Goal: Task Accomplishment & Management: Manage account settings

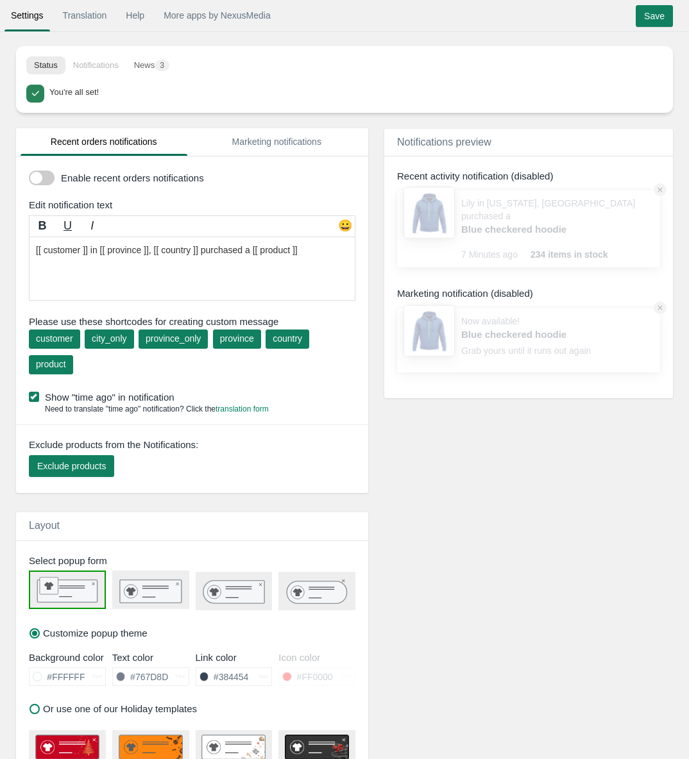
click at [49, 180] on span at bounding box center [42, 178] width 26 height 15
click at [29, 173] on input "checkbox" at bounding box center [29, 173] width 0 height 0
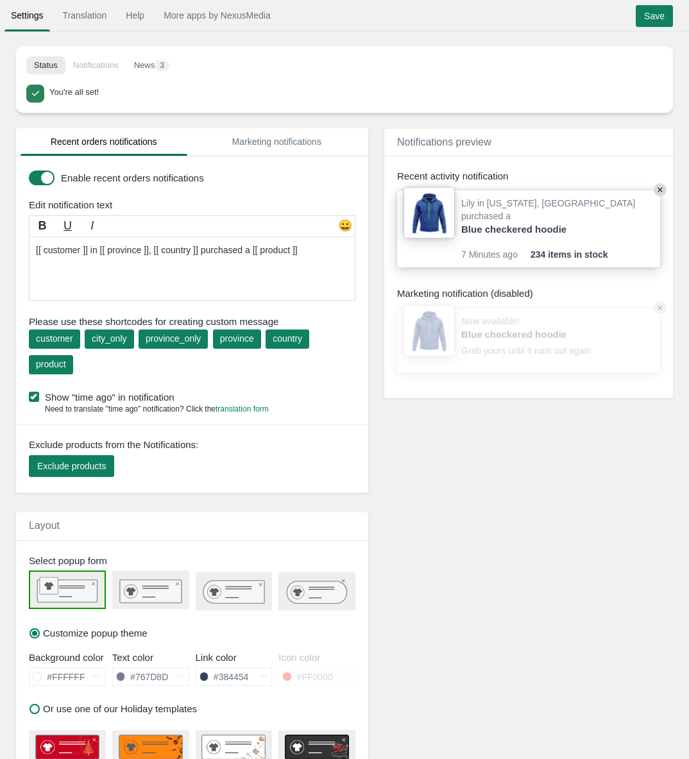
drag, startPoint x: 244, startPoint y: 251, endPoint x: 204, endPoint y: 249, distance: 40.4
click at [299, 252] on textarea "[[ customer ]] in [[ province ]], [[ country ]] purchased a [[ product ]]" at bounding box center [192, 269] width 326 height 64
drag, startPoint x: 84, startPoint y: 251, endPoint x: 14, endPoint y: 252, distance: 69.9
click at [14, 252] on div "Recent orders notifications Marketing notifications Enable recent orders notifi…" at bounding box center [191, 706] width 371 height 1128
click at [251, 251] on textarea "[[ customer ]] in [[ province ]], [[ country ]] purchased a [[ product ]]" at bounding box center [192, 269] width 326 height 64
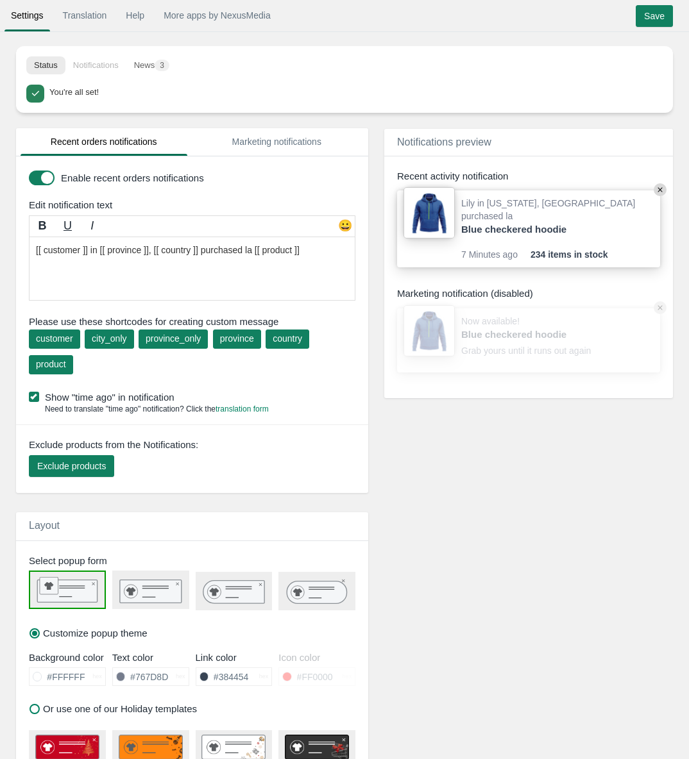
click at [253, 254] on textarea "[[ customer ]] in [[ province ]], [[ country ]] purchased a [[ product ]]" at bounding box center [192, 269] width 326 height 64
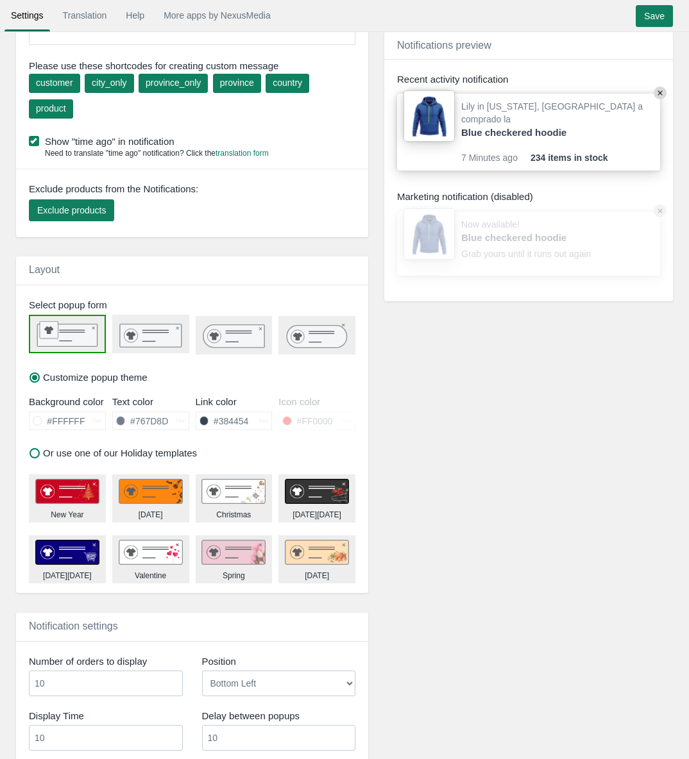
scroll to position [256, 0]
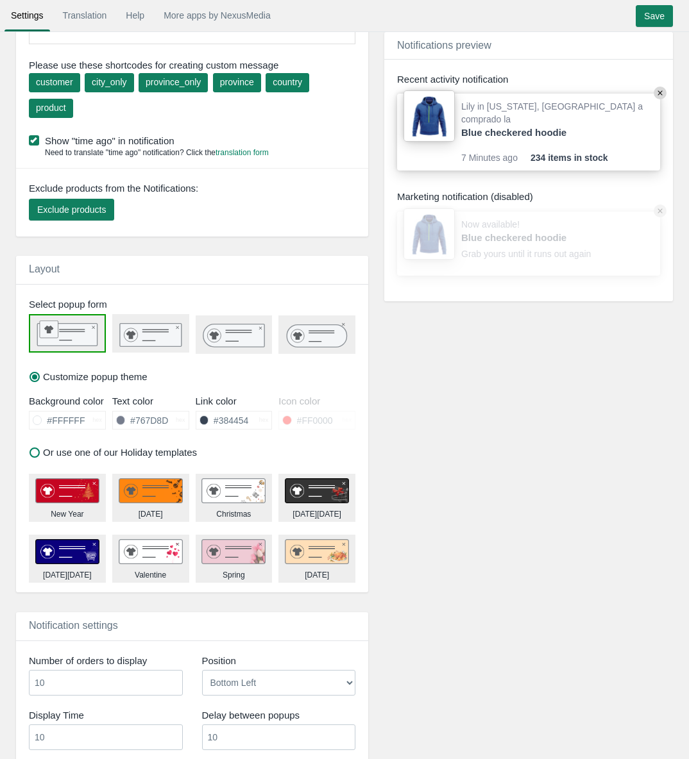
type textarea "[[ customer ]] in [[ province ]], [[ country ]] a comprado la [[ product ]]"
click at [170, 340] on rect at bounding box center [151, 334] width 62 height 23
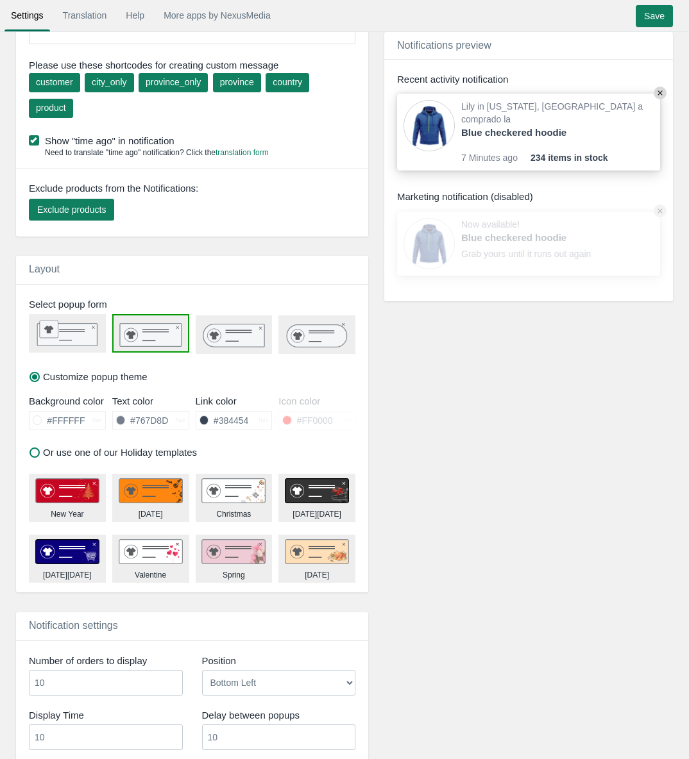
click at [240, 341] on icon at bounding box center [234, 335] width 62 height 23
click at [312, 339] on icon at bounding box center [317, 335] width 60 height 22
drag, startPoint x: 182, startPoint y: 337, endPoint x: 160, endPoint y: 339, distance: 21.8
click at [181, 337] on icon at bounding box center [151, 335] width 76 height 24
click at [88, 339] on rect at bounding box center [67, 335] width 60 height 22
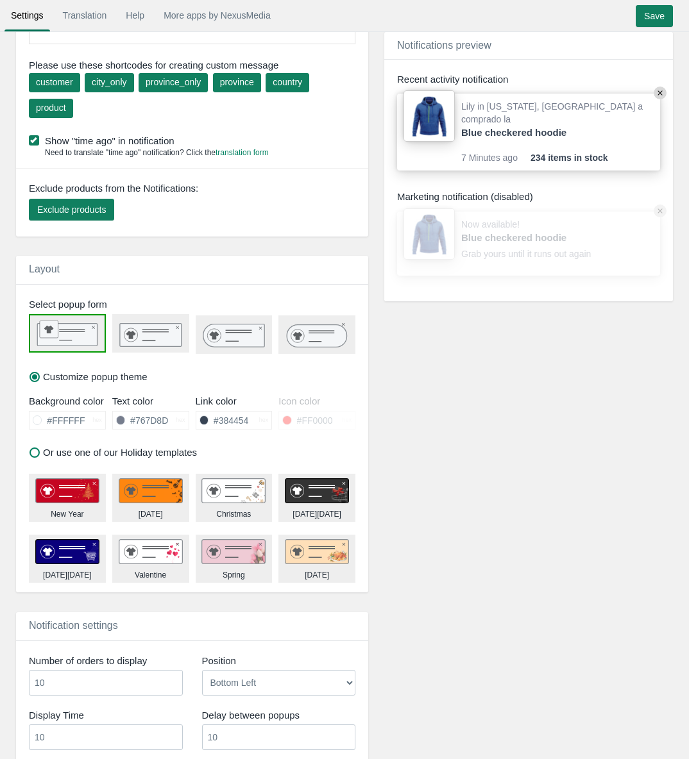
click at [154, 335] on rect at bounding box center [151, 334] width 62 height 23
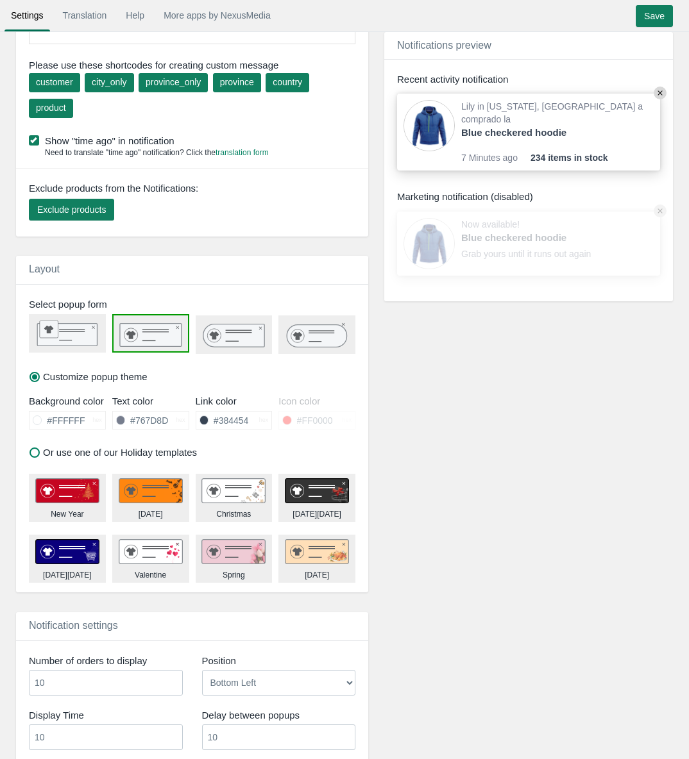
click at [56, 335] on rect at bounding box center [49, 329] width 19 height 17
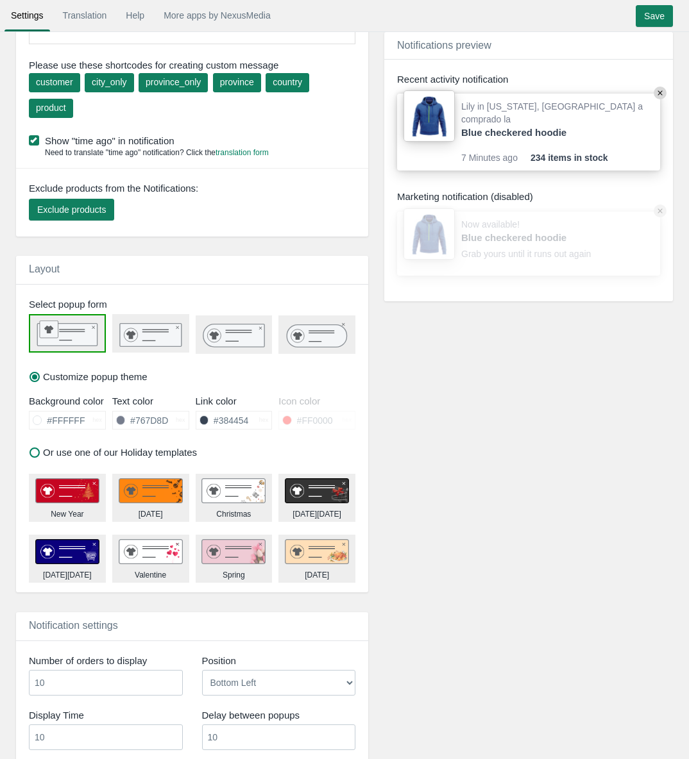
click at [168, 493] on img at bounding box center [151, 491] width 64 height 26
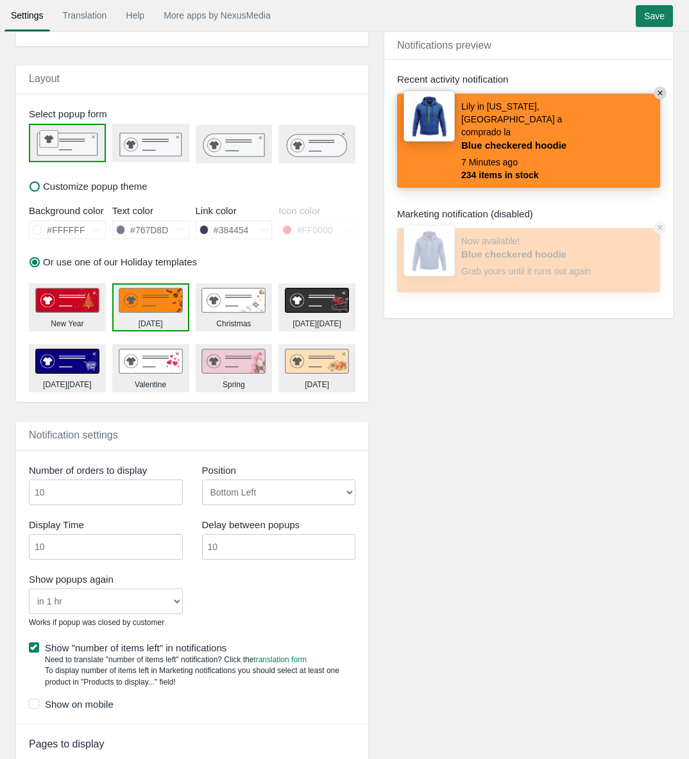
scroll to position [449, 0]
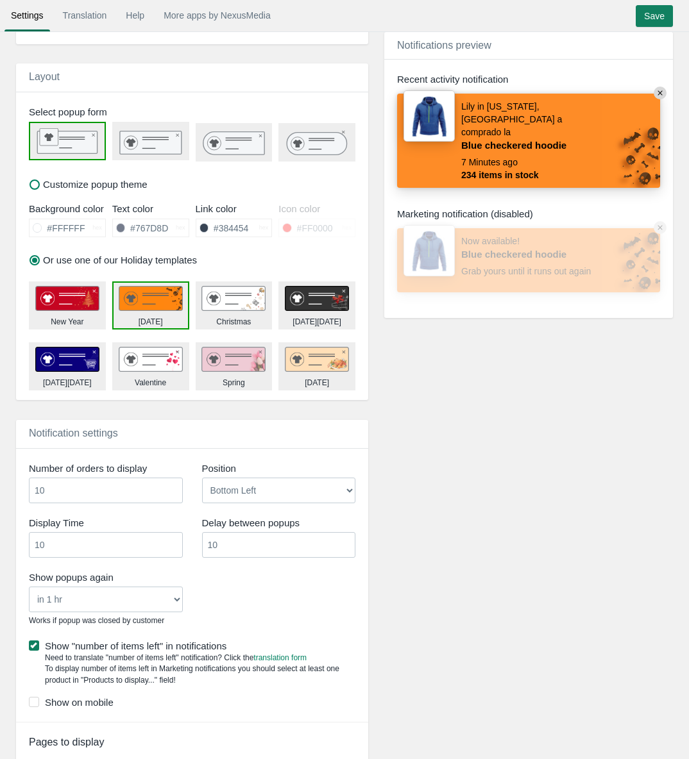
click at [230, 291] on img at bounding box center [233, 299] width 64 height 26
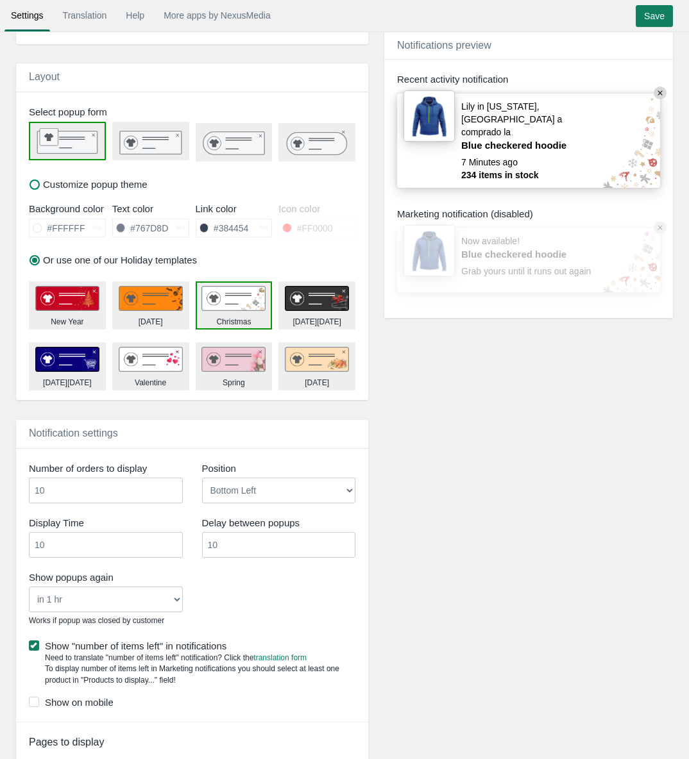
click at [128, 347] on img at bounding box center [151, 360] width 64 height 26
click at [70, 300] on img at bounding box center [67, 299] width 64 height 26
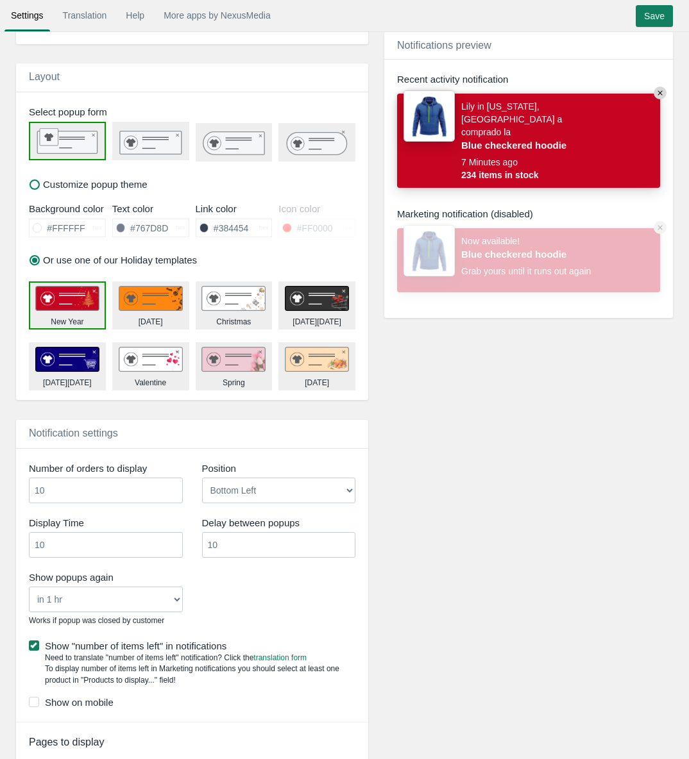
click at [76, 360] on img at bounding box center [67, 360] width 64 height 26
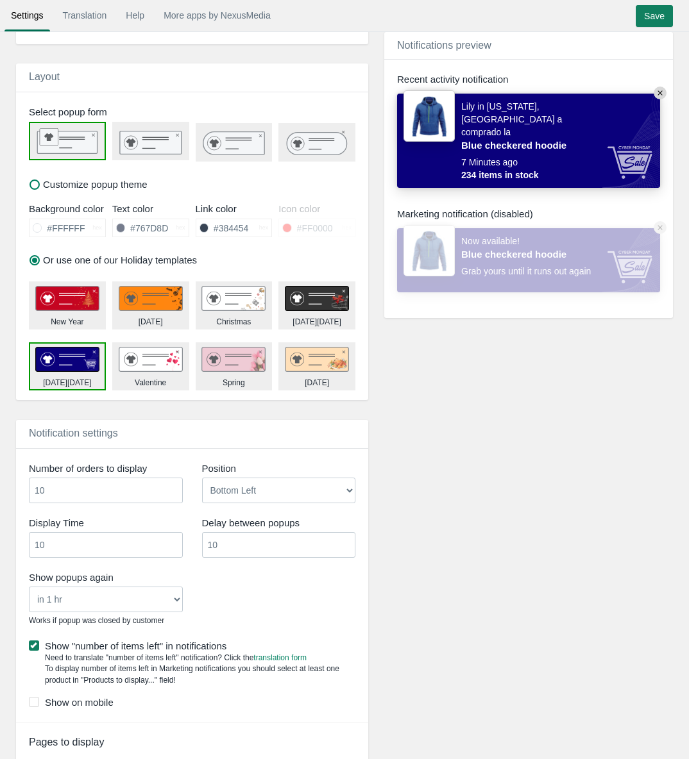
click at [34, 189] on label "Customize popup theme" at bounding box center [88, 184] width 118 height 13
click at [0, 0] on input "Customize popup theme" at bounding box center [0, 0] width 0 height 0
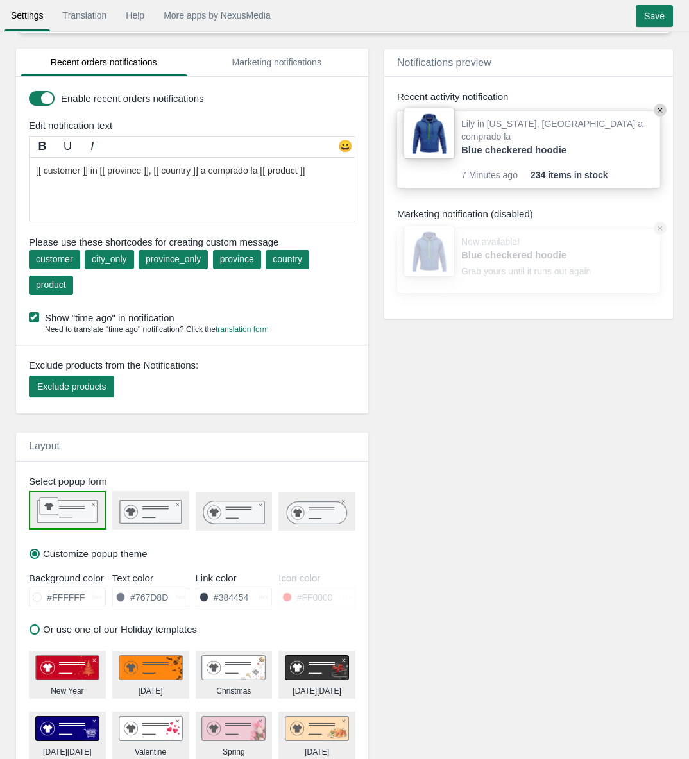
scroll to position [0, 0]
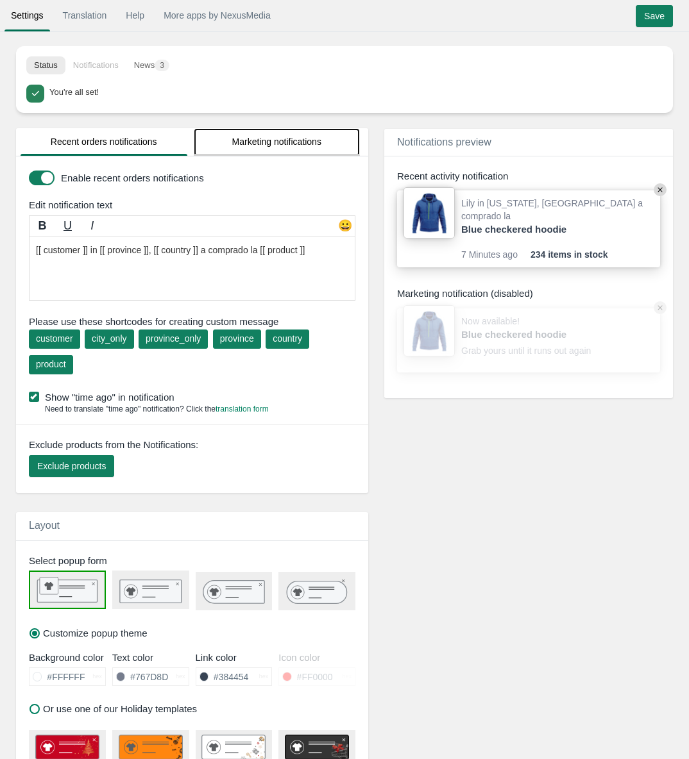
click at [283, 141] on link "Marketing notifications" at bounding box center [277, 142] width 167 height 28
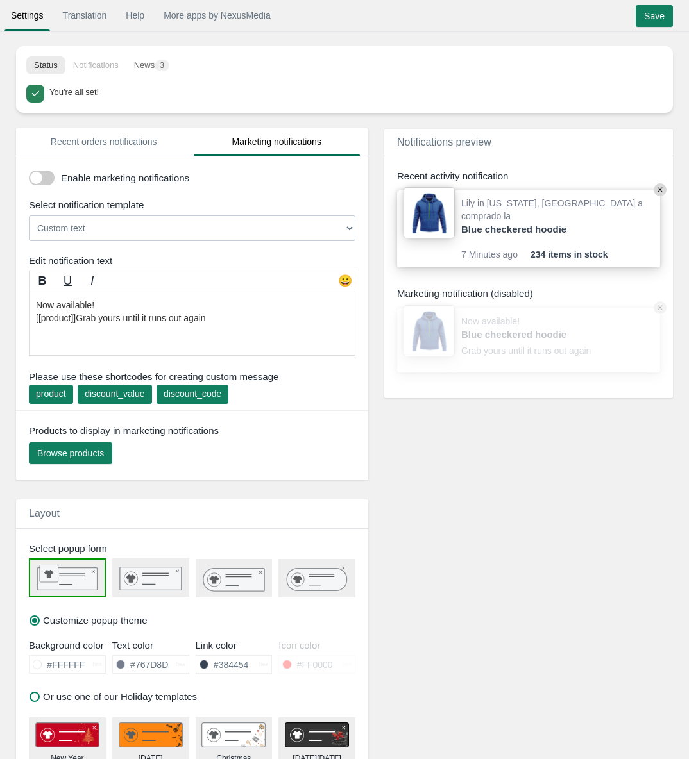
click at [139, 223] on select "Custom text [[discount_value]] OFF everything! Hurry, the offer expires soon! U…" at bounding box center [192, 228] width 326 height 26
click at [82, 145] on link "Recent orders notifications" at bounding box center [104, 142] width 167 height 28
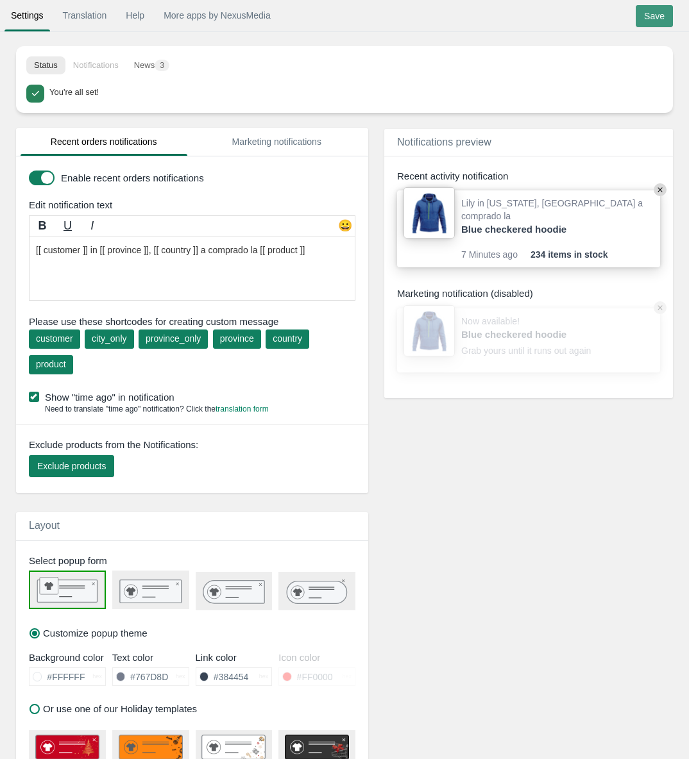
click at [658, 17] on input "Save" at bounding box center [653, 16] width 37 height 22
click at [106, 70] on li "Notifications" at bounding box center [95, 65] width 61 height 18
click at [108, 65] on li "Notifications" at bounding box center [95, 65] width 61 height 18
click at [162, 65] on span "3" at bounding box center [162, 66] width 15 height 12
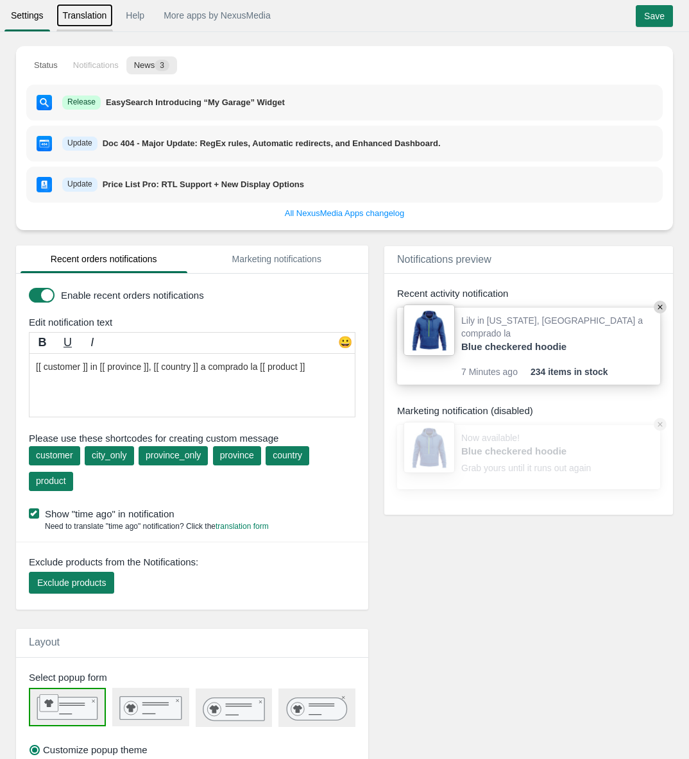
click at [87, 15] on link "Translation" at bounding box center [84, 15] width 57 height 23
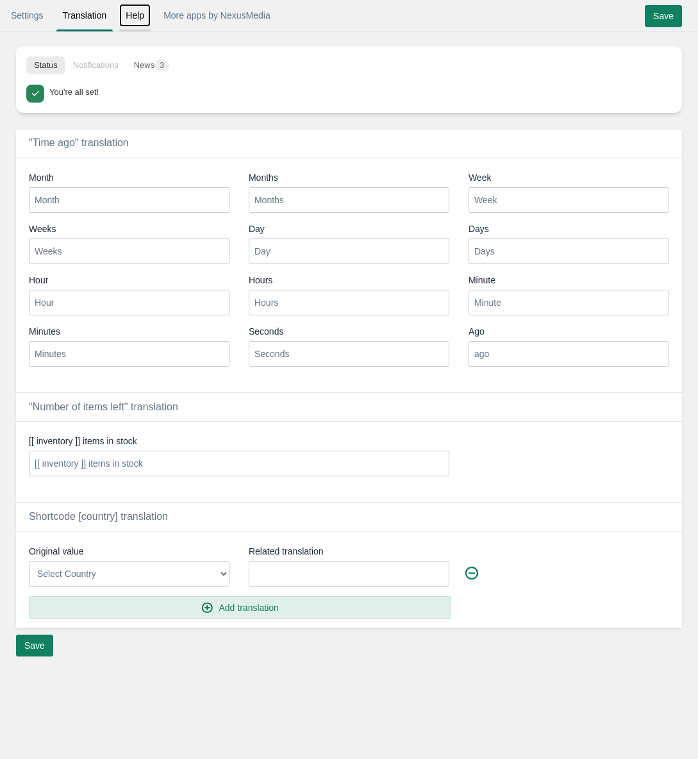
click at [140, 19] on link "Help" at bounding box center [134, 15] width 31 height 23
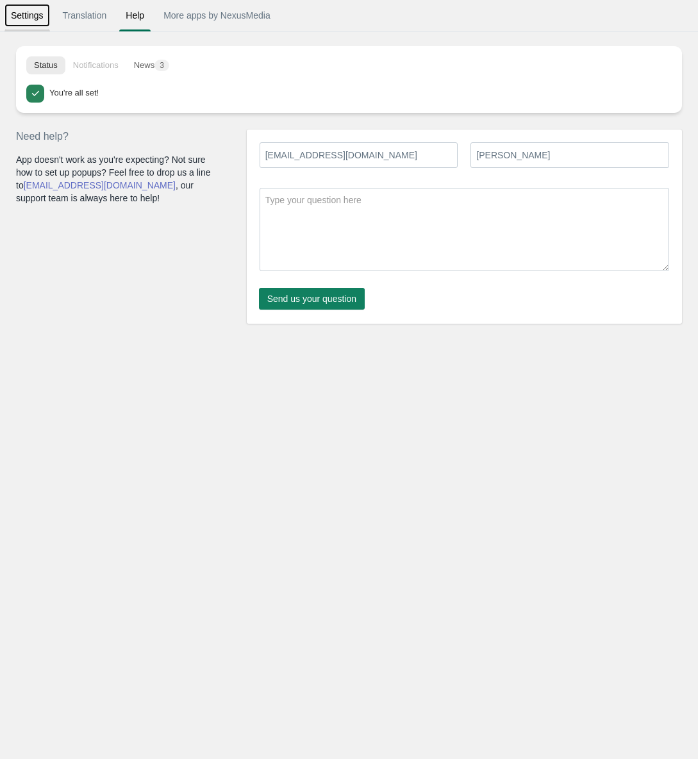
click at [24, 21] on link "Settings" at bounding box center [27, 15] width 46 height 23
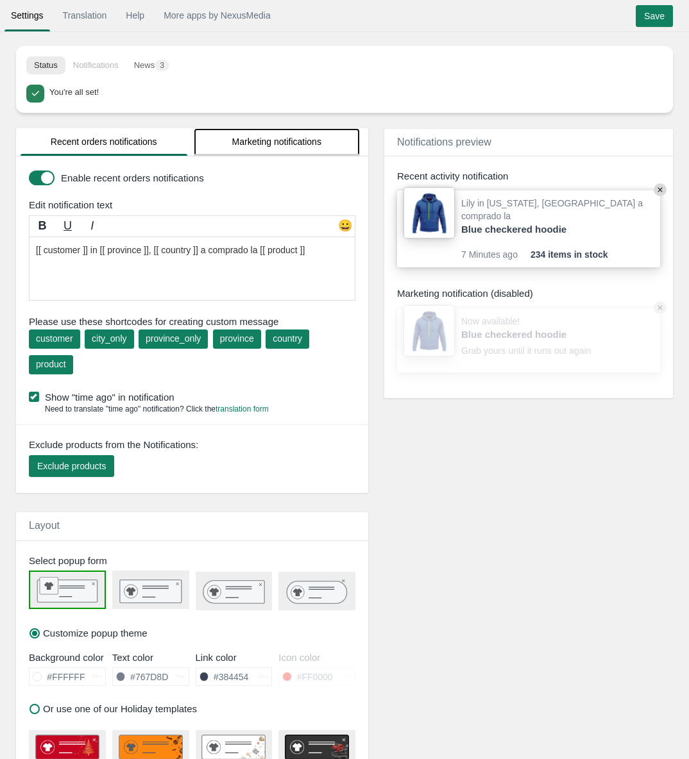
click at [268, 131] on link "Marketing notifications" at bounding box center [277, 142] width 167 height 28
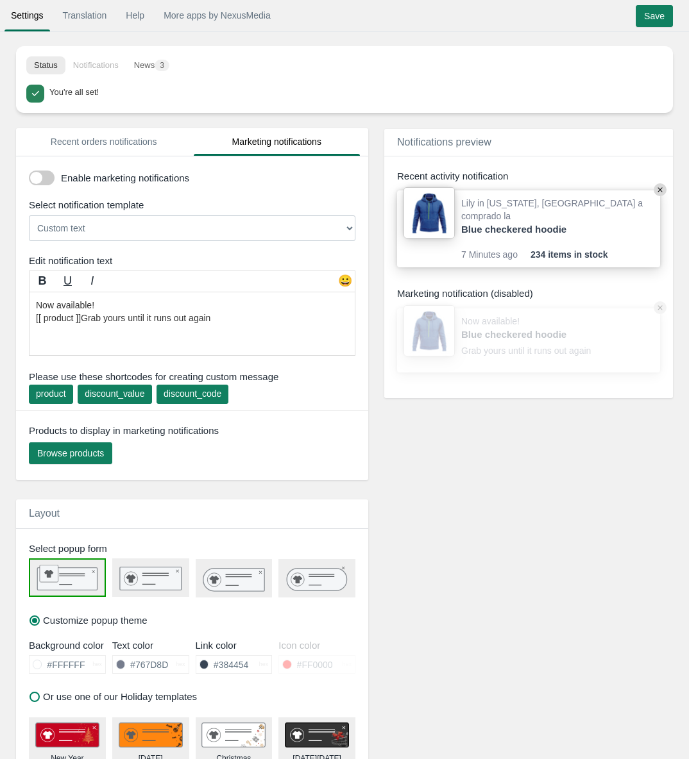
click at [108, 71] on li "Notifications" at bounding box center [95, 65] width 61 height 18
click at [110, 67] on li "Notifications" at bounding box center [95, 65] width 61 height 18
click at [167, 66] on span "3" at bounding box center [162, 66] width 15 height 12
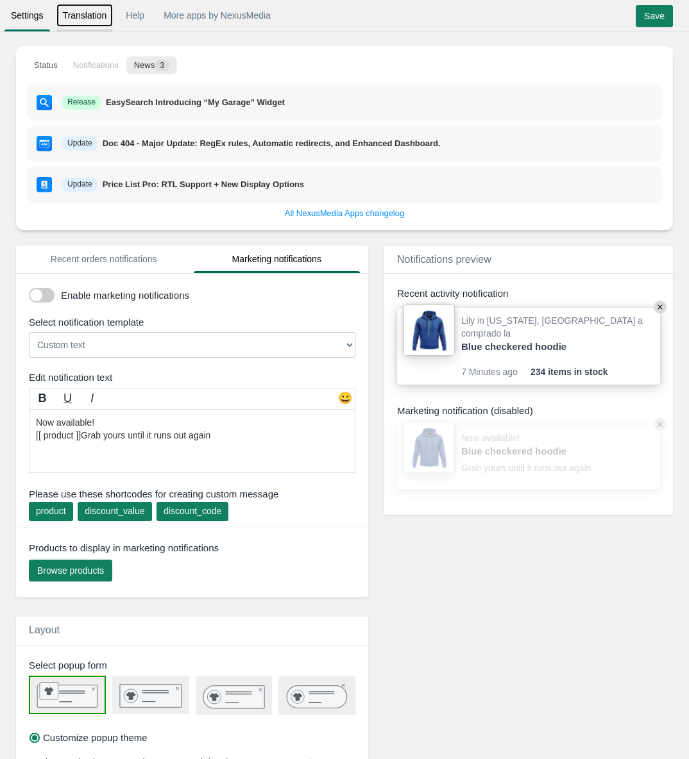
click at [78, 14] on link "Translation" at bounding box center [84, 15] width 57 height 23
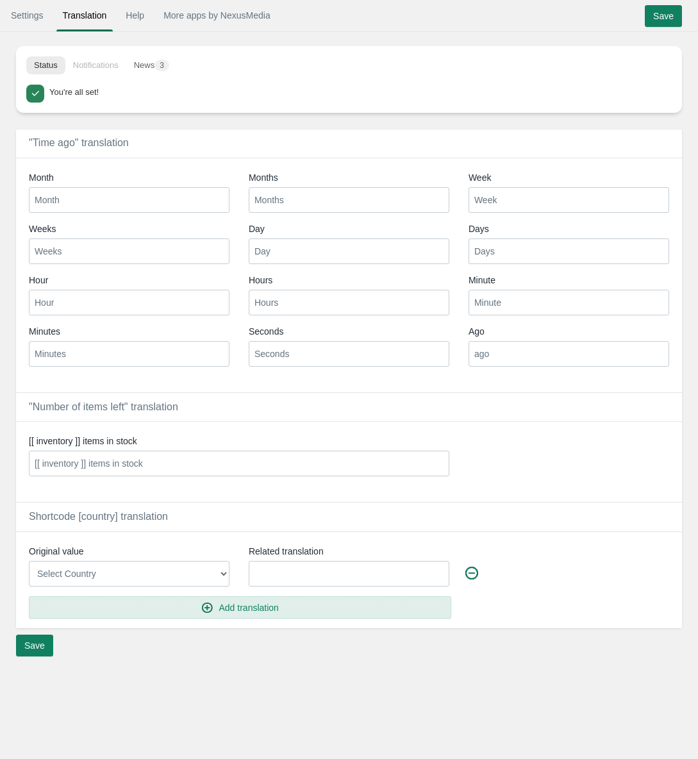
click at [83, 358] on input "Minutes" at bounding box center [129, 354] width 201 height 26
type input "Munitos"
click at [72, 305] on input "Hour" at bounding box center [129, 303] width 201 height 26
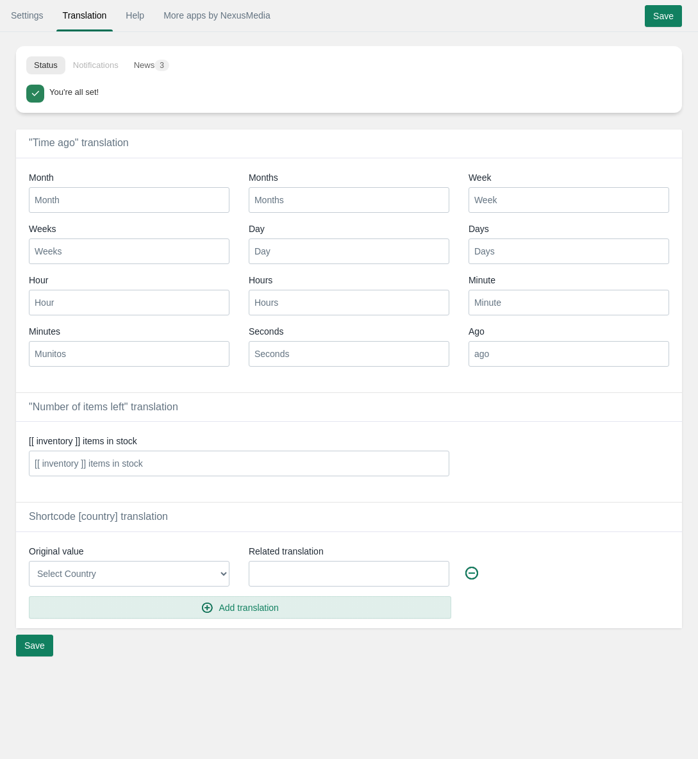
click at [72, 305] on input "Hour" at bounding box center [129, 303] width 201 height 26
type input "hora"
click at [277, 306] on input "Hours" at bounding box center [349, 303] width 201 height 26
type input "horas"
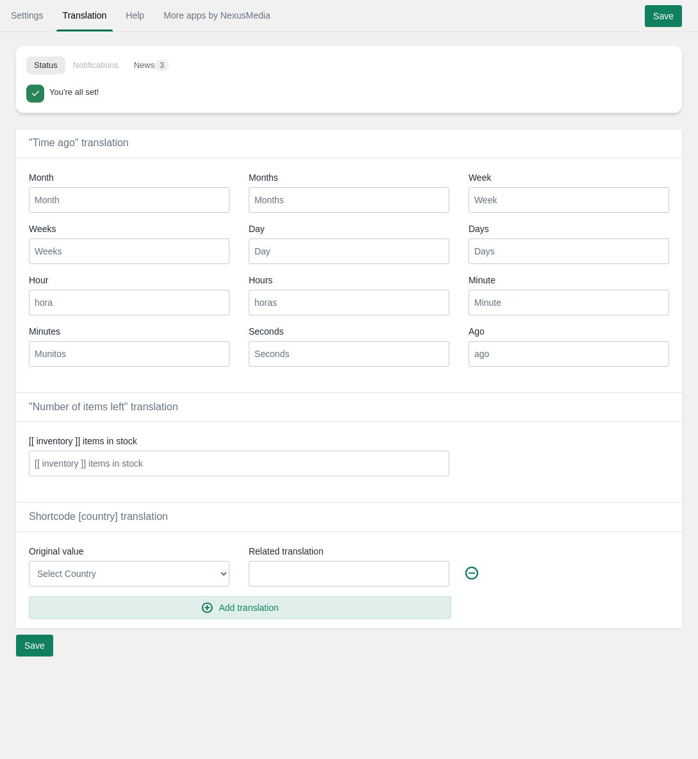
click at [496, 304] on input "Minute" at bounding box center [569, 303] width 201 height 26
type input "m"
type input "minuto"
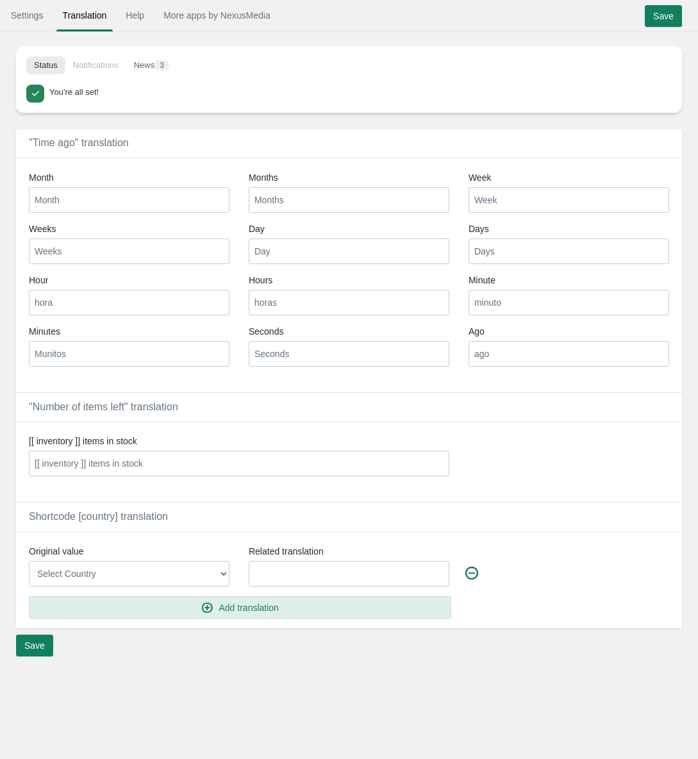
click at [497, 253] on input "Days" at bounding box center [569, 251] width 201 height 26
type input "dias"
click at [356, 255] on input "Day" at bounding box center [349, 251] width 201 height 26
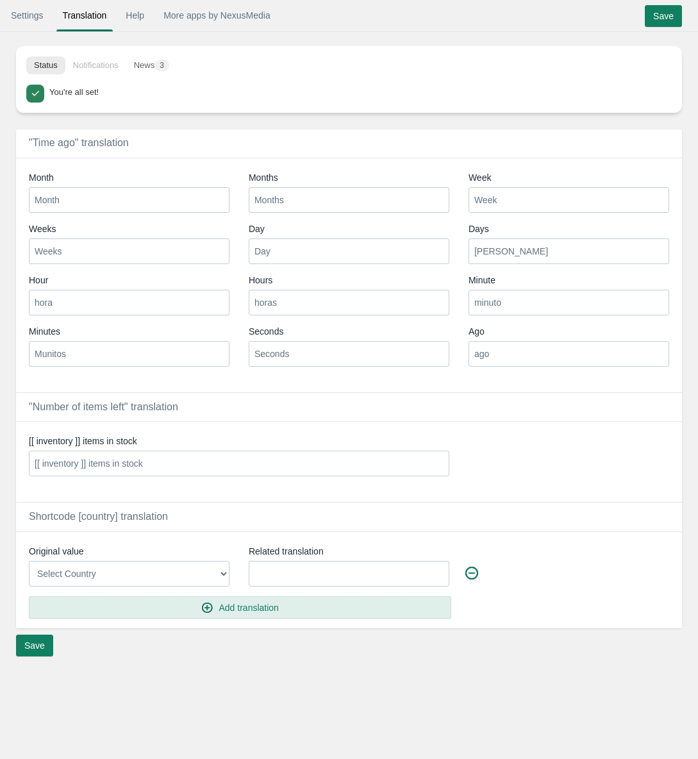
click at [356, 255] on input "Day" at bounding box center [349, 251] width 201 height 26
type input "dia"
click at [108, 253] on input "Weeks" at bounding box center [129, 251] width 201 height 26
click at [53, 251] on input "Weeks" at bounding box center [129, 251] width 201 height 26
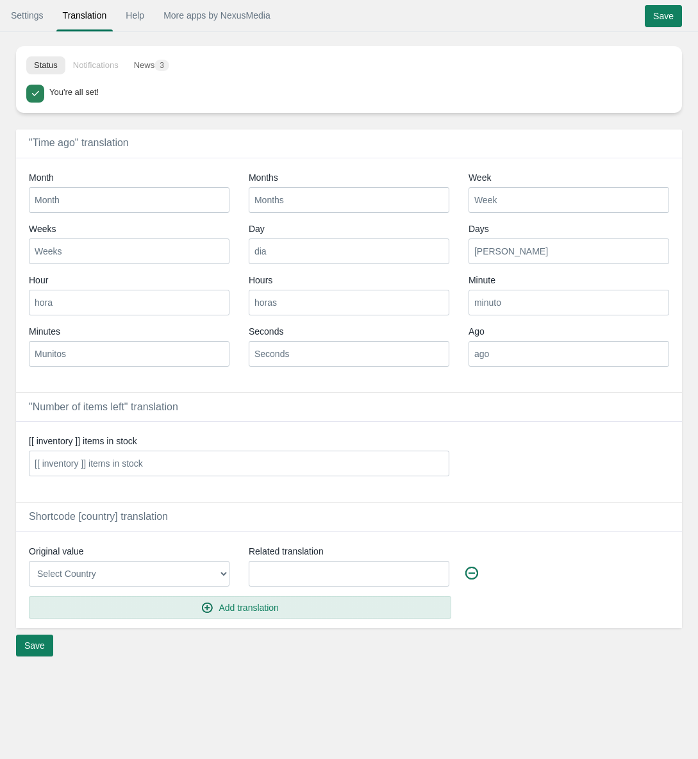
click at [54, 251] on input "Weeks" at bounding box center [129, 251] width 201 height 26
click at [41, 256] on input "semaneas" at bounding box center [129, 251] width 201 height 26
type input "Semanas"
click at [67, 203] on input "Month" at bounding box center [129, 200] width 201 height 26
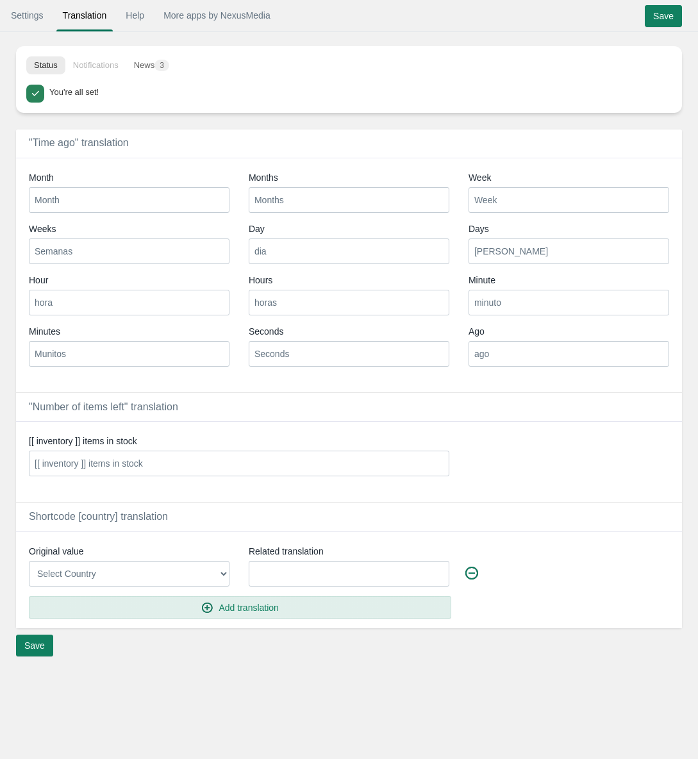
click at [67, 203] on input "Month" at bounding box center [129, 200] width 201 height 26
click at [72, 206] on input "Month" at bounding box center [129, 200] width 201 height 26
type input "mes"
drag, startPoint x: 283, startPoint y: 201, endPoint x: 275, endPoint y: 204, distance: 8.7
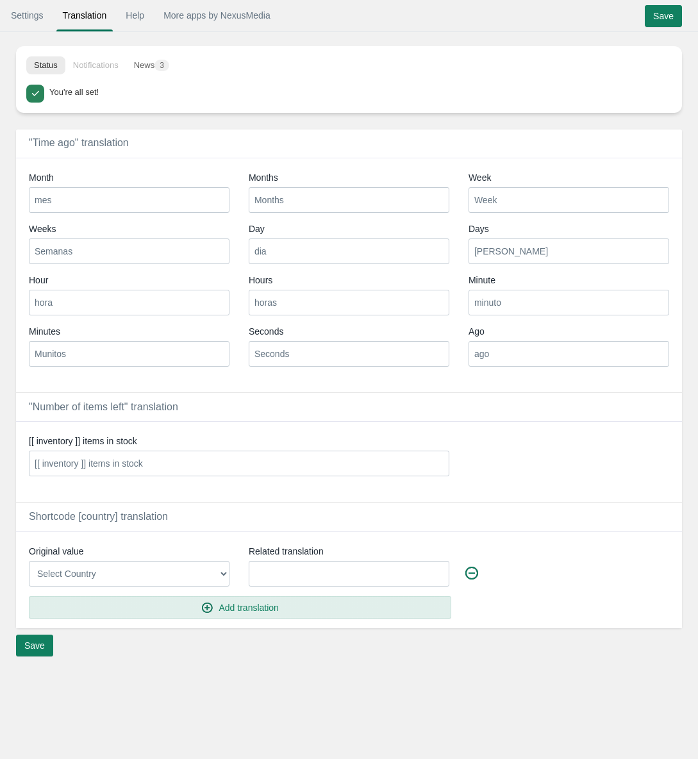
click at [275, 204] on input "Months" at bounding box center [349, 200] width 201 height 26
type input "Meses"
click at [280, 357] on input "Seconds" at bounding box center [349, 354] width 201 height 26
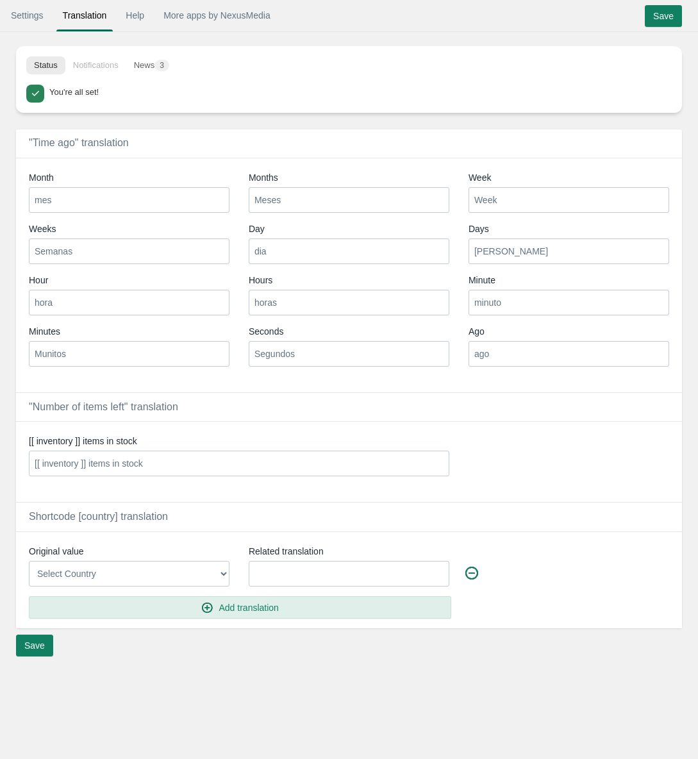
type input "Segundos"
click at [99, 356] on input "Munitos" at bounding box center [129, 354] width 201 height 26
type input "Minutos"
click at [502, 365] on input "ago" at bounding box center [569, 354] width 201 height 26
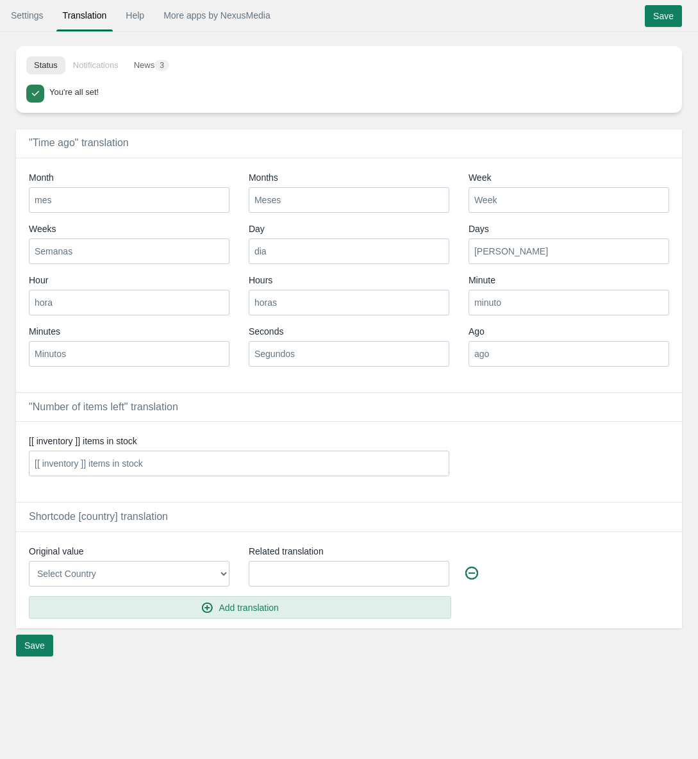
click at [502, 365] on input "ago" at bounding box center [569, 354] width 201 height 26
type input "atras"
click at [493, 306] on input "minuto" at bounding box center [569, 303] width 201 height 26
click at [494, 253] on input "dias" at bounding box center [569, 251] width 201 height 26
click at [490, 205] on input "Week" at bounding box center [569, 200] width 201 height 26
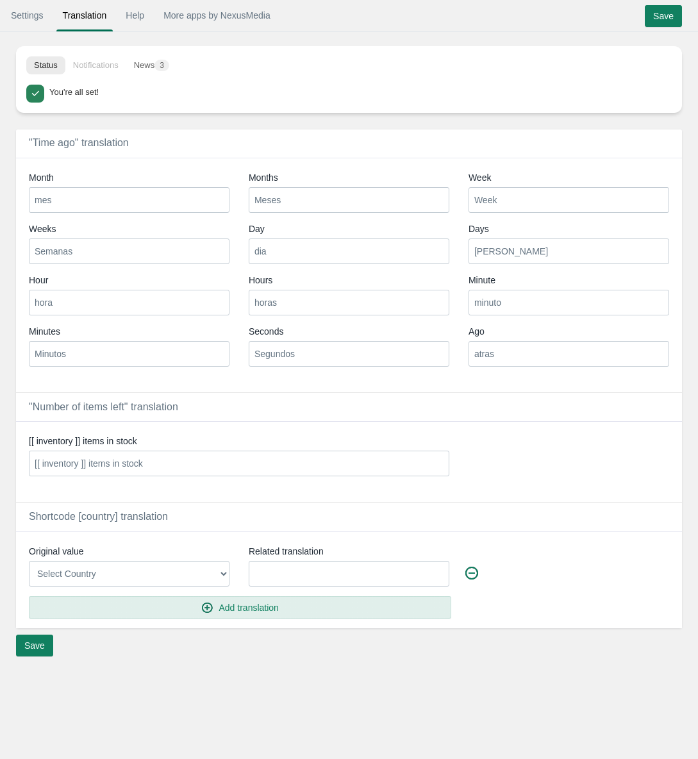
click at [490, 205] on input "Week" at bounding box center [569, 200] width 201 height 26
click at [494, 203] on input "Week" at bounding box center [569, 200] width 201 height 26
type input "s"
type input "Semana"
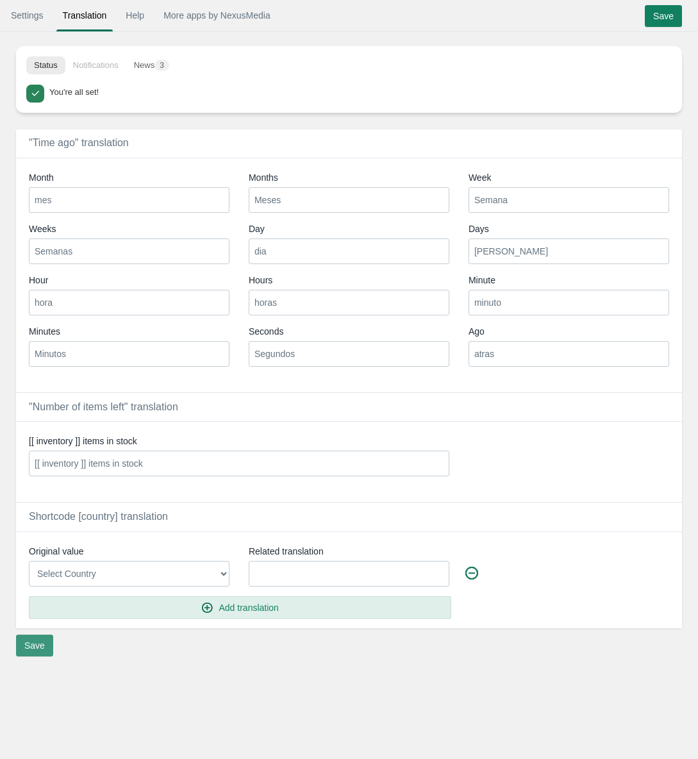
click at [44, 649] on input "Save" at bounding box center [34, 646] width 37 height 22
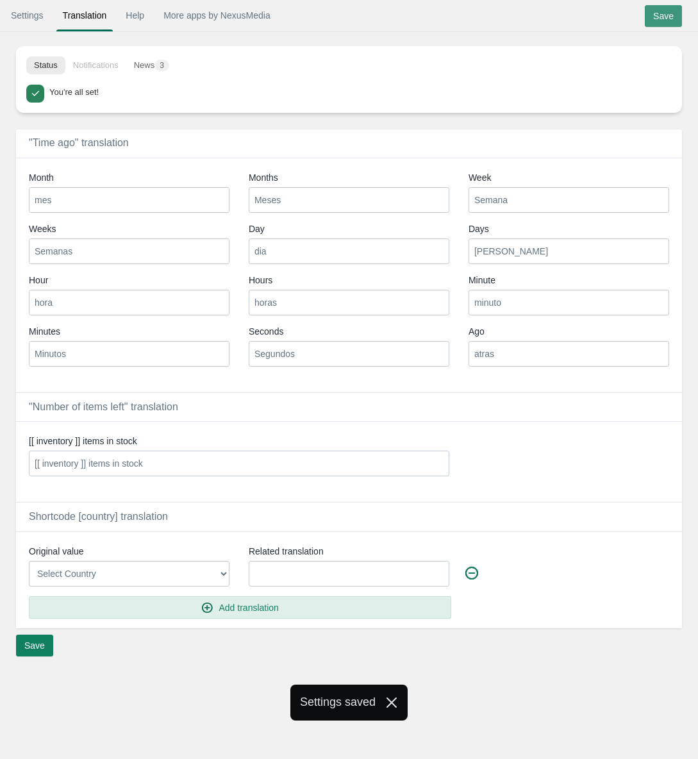
click at [665, 26] on input "Save" at bounding box center [663, 16] width 37 height 22
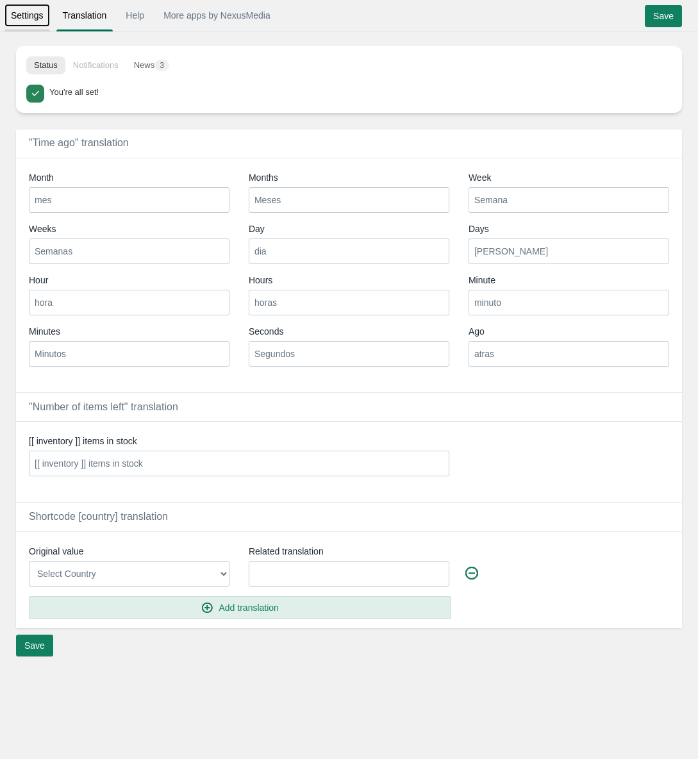
click at [33, 24] on link "Settings" at bounding box center [27, 15] width 46 height 23
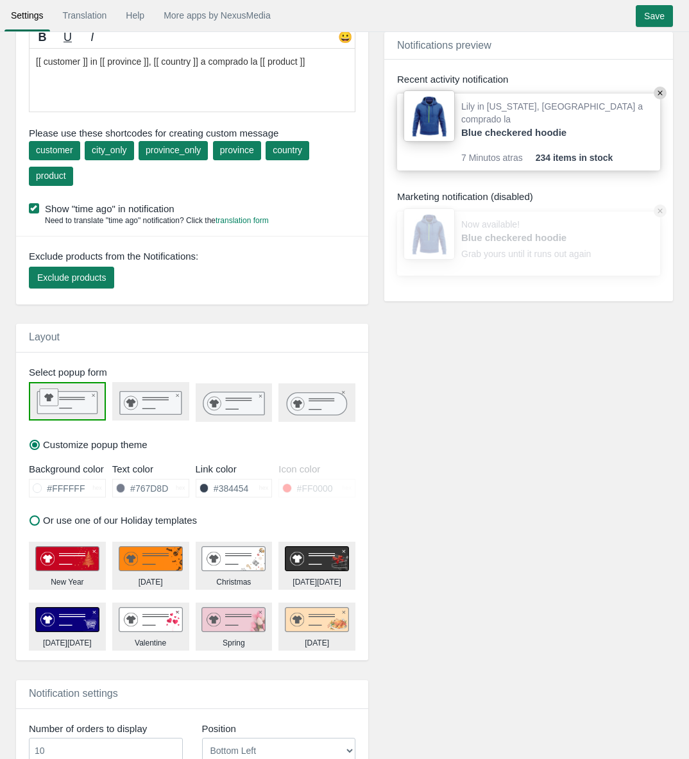
scroll to position [192, 0]
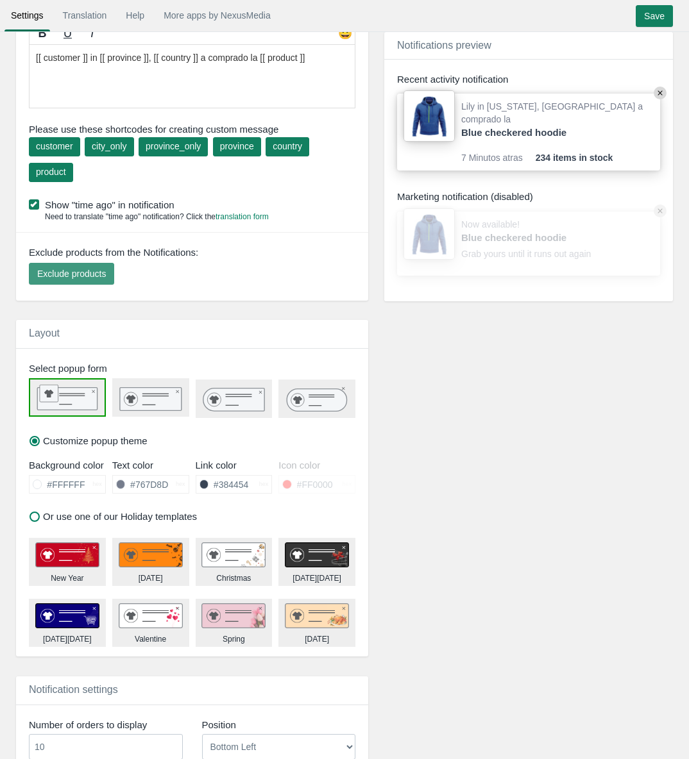
click at [58, 275] on span "Exclude products" at bounding box center [71, 274] width 69 height 10
click at [114, 255] on span "Exclude products from the Notifications:" at bounding box center [113, 252] width 169 height 13
click at [451, 415] on div "Notifications preview Show Recent activity notification Lily in California, Uni…" at bounding box center [518, 524] width 289 height 1144
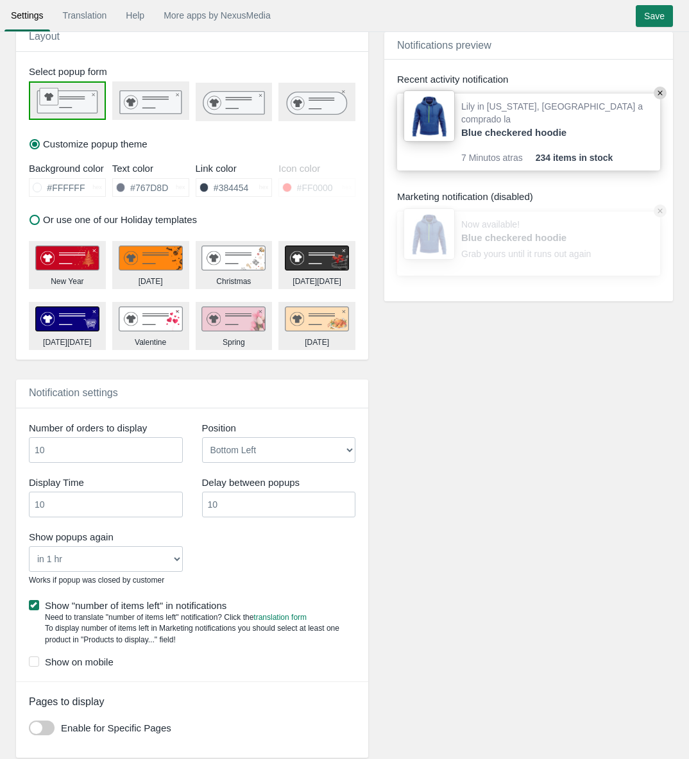
scroll to position [532, 0]
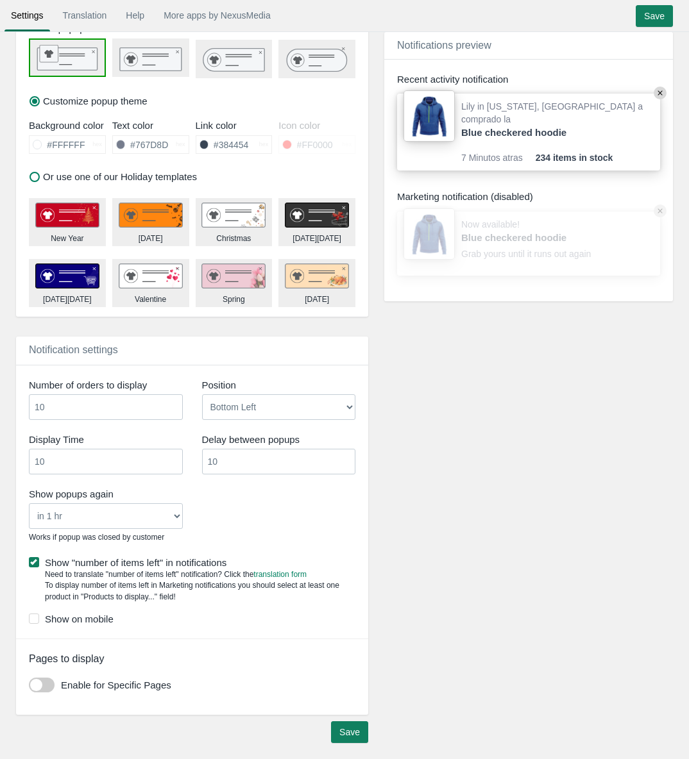
click at [28, 619] on div "Number of orders to display 10 Position Bottom Left Bottom Right Top Left Top R…" at bounding box center [192, 507] width 346 height 264
click at [33, 619] on span at bounding box center [34, 619] width 10 height 10
click at [113, 615] on input "Show on mobile" at bounding box center [113, 615] width 0 height 0
click at [46, 688] on span at bounding box center [42, 685] width 26 height 15
click at [29, 680] on input "checkbox" at bounding box center [29, 680] width 0 height 0
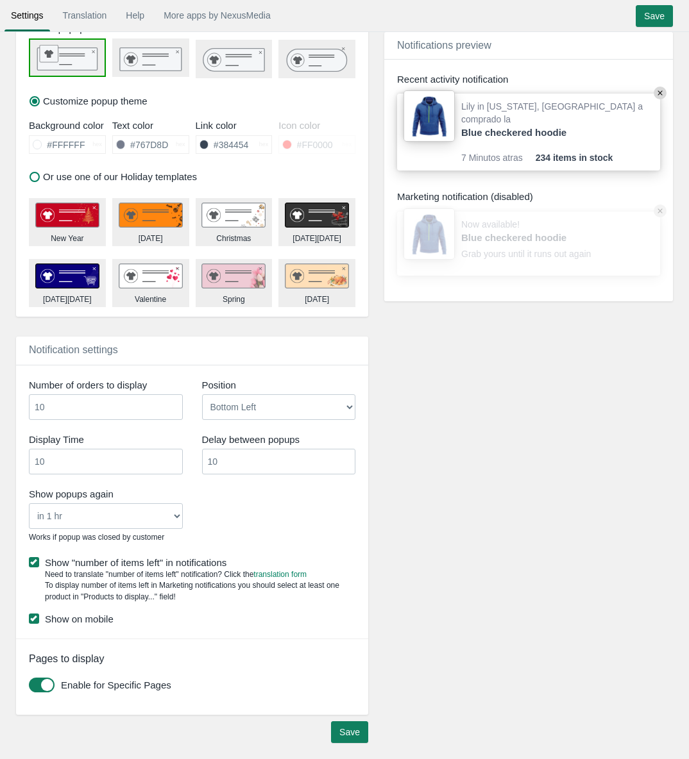
click at [46, 688] on span at bounding box center [42, 685] width 26 height 15
click at [29, 680] on input "checkbox" at bounding box center [29, 680] width 0 height 0
click at [46, 688] on span at bounding box center [42, 685] width 26 height 15
click at [29, 680] on input "checkbox" at bounding box center [29, 680] width 0 height 0
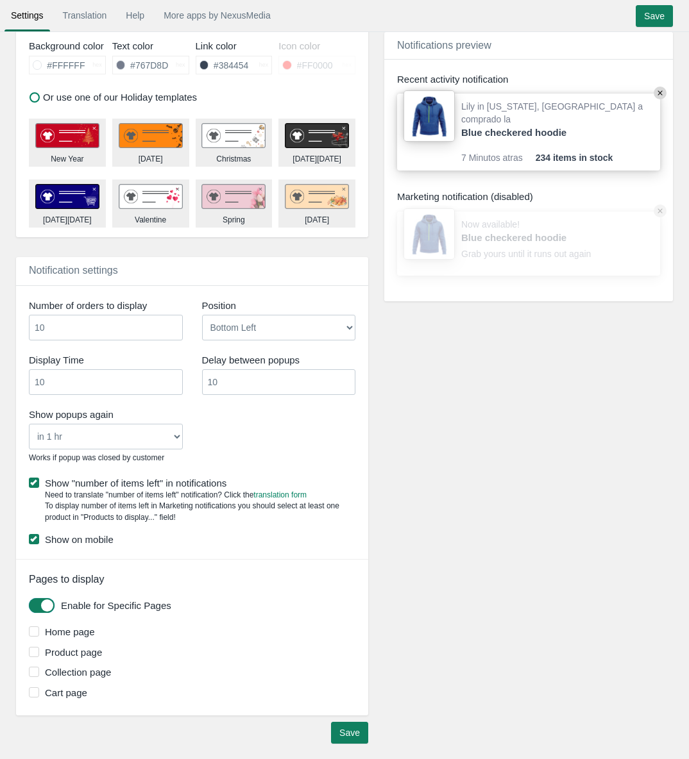
scroll to position [612, 0]
click at [39, 630] on label "Home page" at bounding box center [194, 630] width 330 height 13
click at [95, 627] on input "Home page" at bounding box center [95, 627] width 0 height 0
click at [35, 655] on span at bounding box center [34, 651] width 10 height 10
click at [102, 648] on input "Product page" at bounding box center [102, 648] width 0 height 0
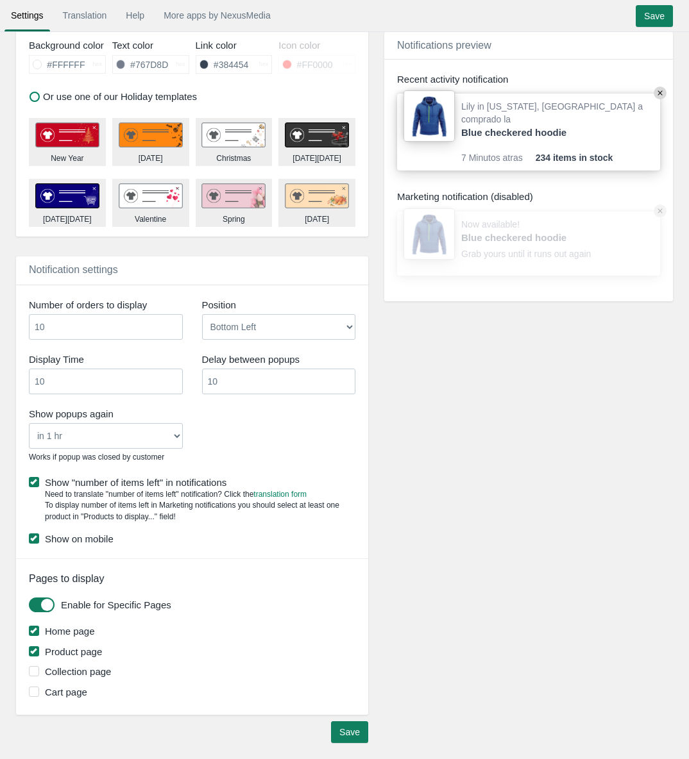
click at [35, 655] on span at bounding box center [34, 651] width 10 height 10
click at [102, 648] on input "Product page" at bounding box center [102, 648] width 0 height 0
click at [36, 672] on span at bounding box center [34, 671] width 10 height 10
click at [111, 667] on input "Collection page" at bounding box center [111, 667] width 0 height 0
click at [33, 650] on span at bounding box center [34, 651] width 10 height 10
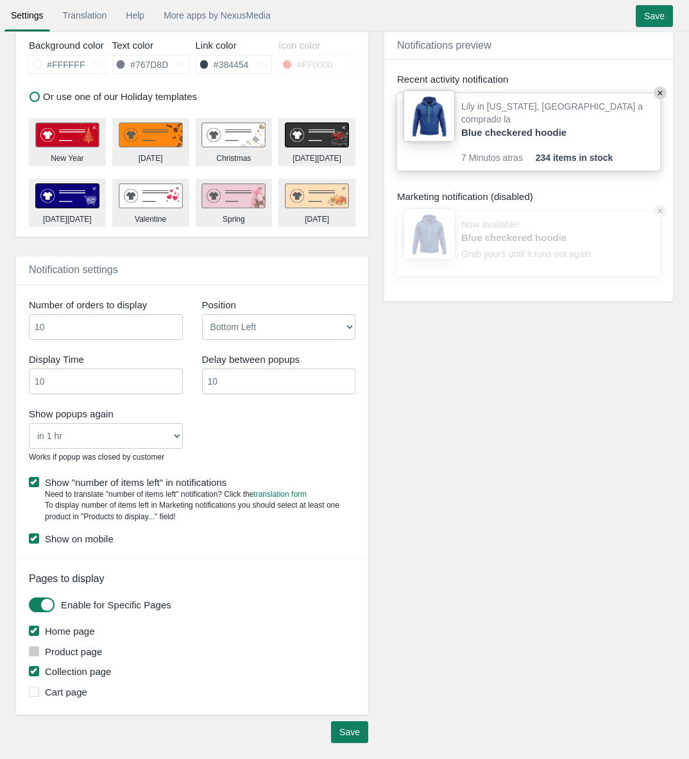
click at [102, 648] on input "Product page" at bounding box center [102, 648] width 0 height 0
click at [35, 685] on label "Cart page" at bounding box center [194, 691] width 330 height 13
click at [87, 688] on input "Cart page" at bounding box center [87, 688] width 0 height 0
click at [347, 732] on input "Save" at bounding box center [349, 732] width 37 height 22
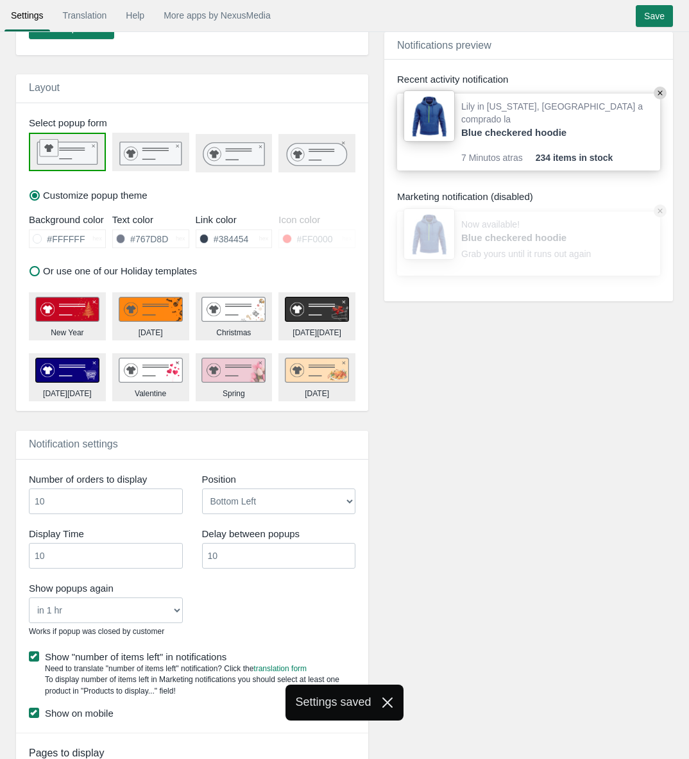
scroll to position [163, 0]
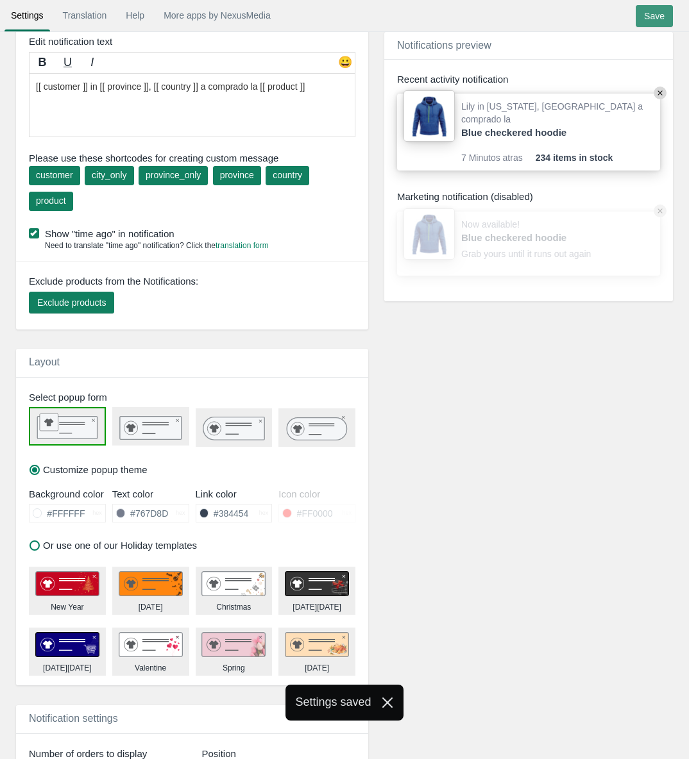
click at [659, 6] on input "Save" at bounding box center [653, 16] width 37 height 22
click at [246, 16] on link "More apps by NexusMedia" at bounding box center [217, 15] width 120 height 23
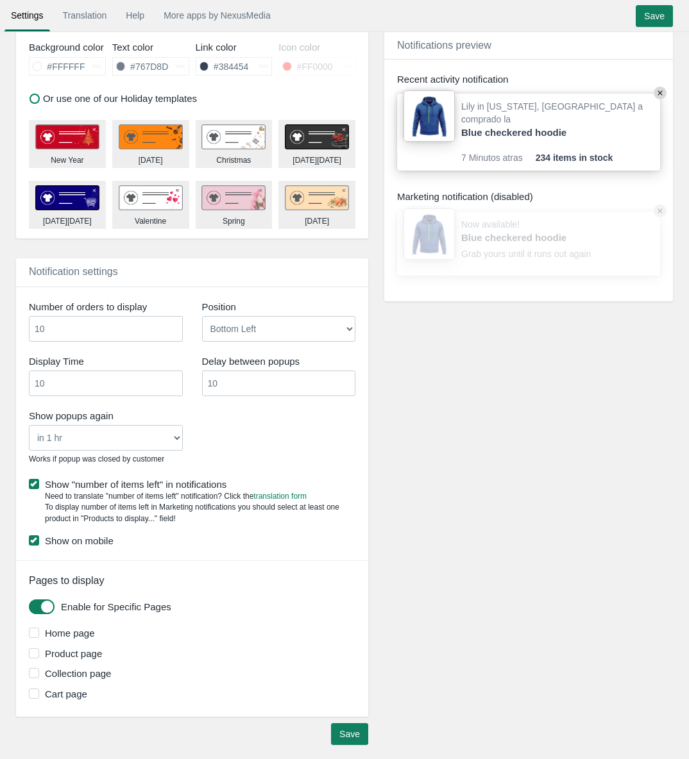
scroll to position [612, 0]
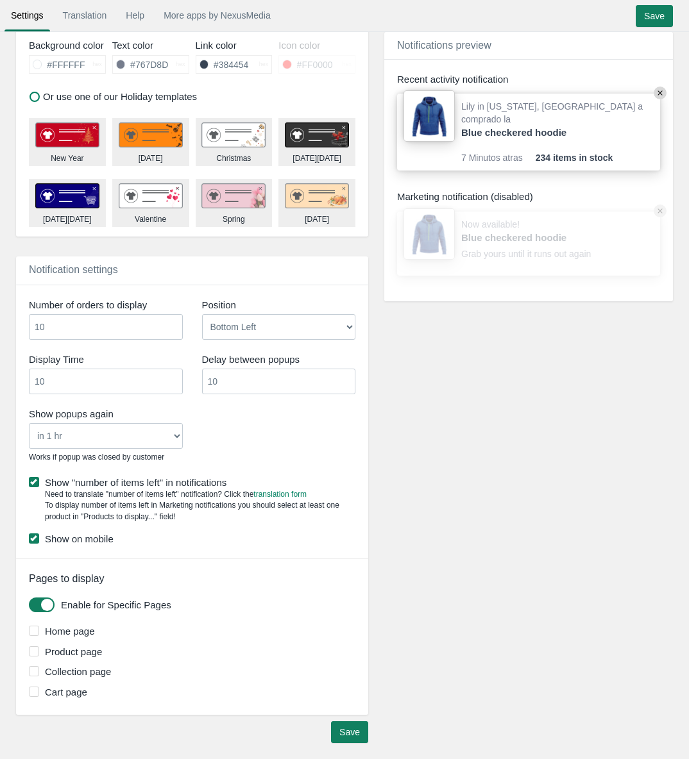
click at [253, 327] on select "Bottom Left Bottom Right Top Left Top Right" at bounding box center [279, 327] width 154 height 26
click at [202, 314] on select "Bottom Left Bottom Right Top Left Top Right" at bounding box center [279, 327] width 154 height 26
click at [355, 728] on input "Save" at bounding box center [349, 732] width 37 height 22
click at [278, 312] on div "Position" at bounding box center [279, 306] width 154 height 16
click at [277, 324] on select "Bottom Left Bottom Right Top Left Top Right" at bounding box center [279, 327] width 154 height 26
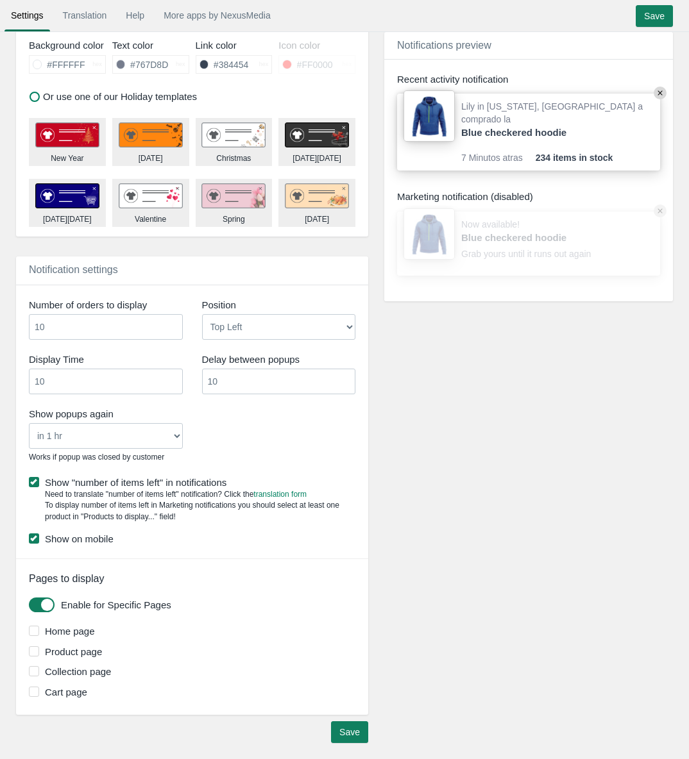
select select "top_right"
click at [202, 314] on select "Bottom Left Bottom Right Top Left Top Right" at bounding box center [279, 327] width 154 height 26
click at [359, 730] on input "Save" at bounding box center [349, 732] width 37 height 22
click at [650, 12] on input "Save" at bounding box center [653, 16] width 37 height 22
